Goal: Complete application form

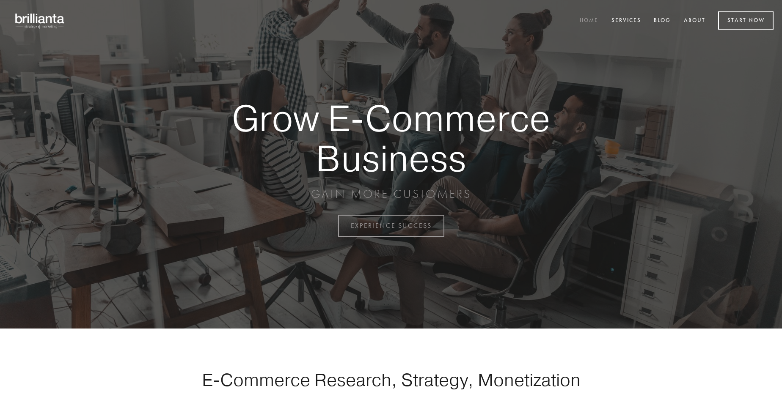
scroll to position [2218, 0]
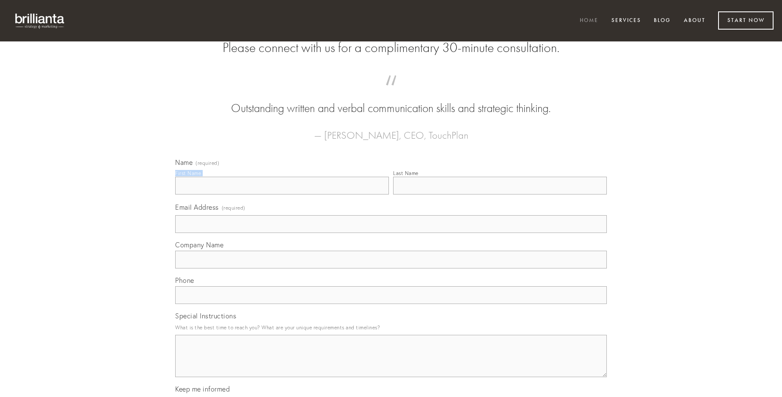
type input "[PERSON_NAME]"
click at [500, 195] on input "Last Name" at bounding box center [500, 186] width 214 height 18
type input "[PERSON_NAME]"
click at [391, 233] on input "Email Address (required)" at bounding box center [391, 224] width 432 height 18
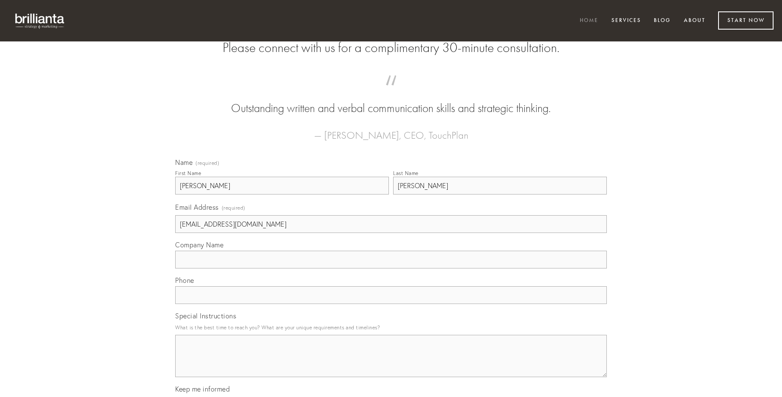
type input "[EMAIL_ADDRESS][DOMAIN_NAME]"
click at [391, 269] on input "Company Name" at bounding box center [391, 260] width 432 height 18
type input "adamo"
click at [391, 304] on input "text" at bounding box center [391, 295] width 432 height 18
click at [391, 364] on textarea "Special Instructions" at bounding box center [391, 356] width 432 height 42
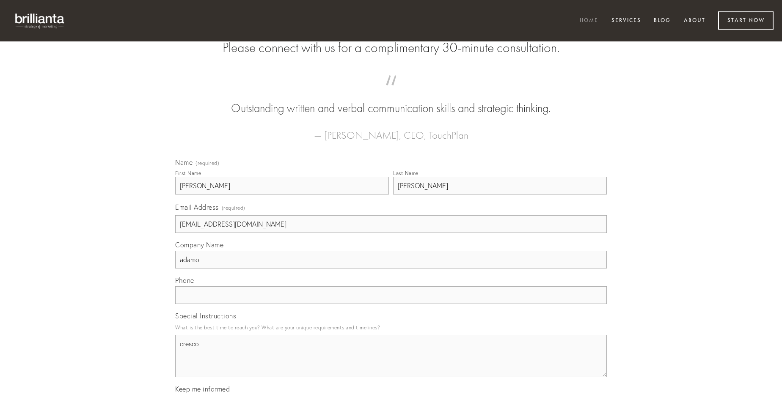
type textarea "cresco"
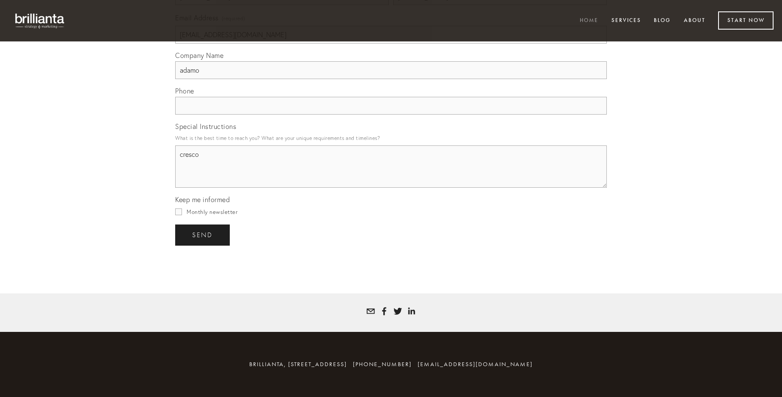
click at [203, 235] on span "send" at bounding box center [202, 235] width 21 height 8
